Goal: Find specific page/section: Find specific page/section

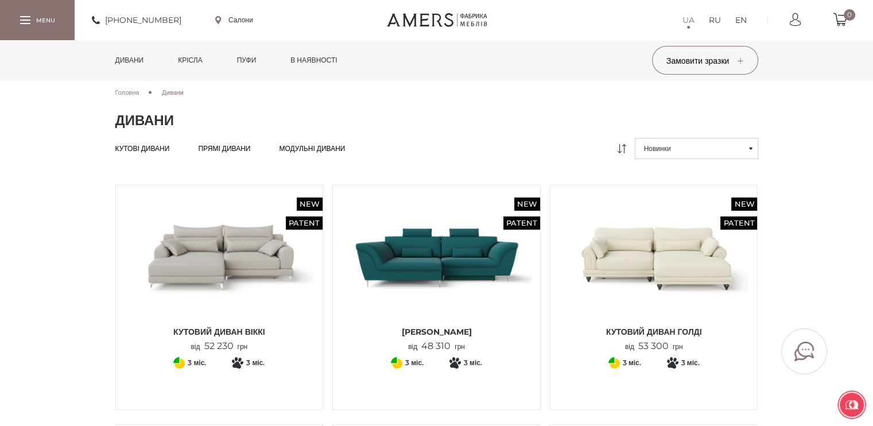
click at [126, 153] on span "Кутові дивани" at bounding box center [142, 157] width 55 height 9
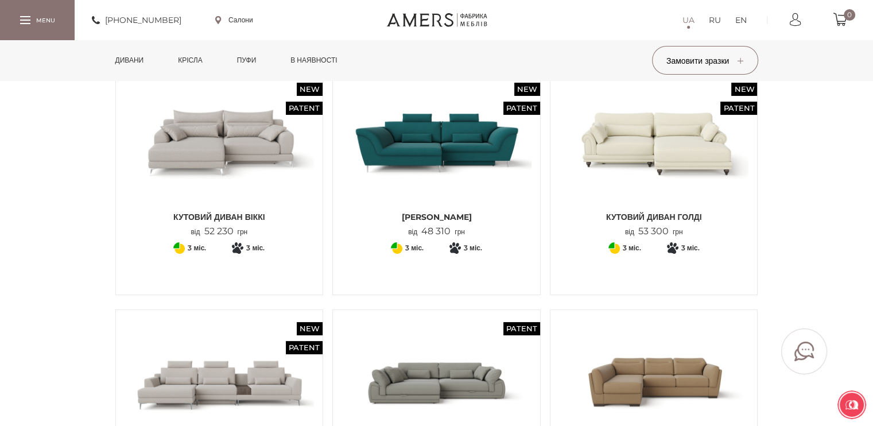
scroll to position [344, 0]
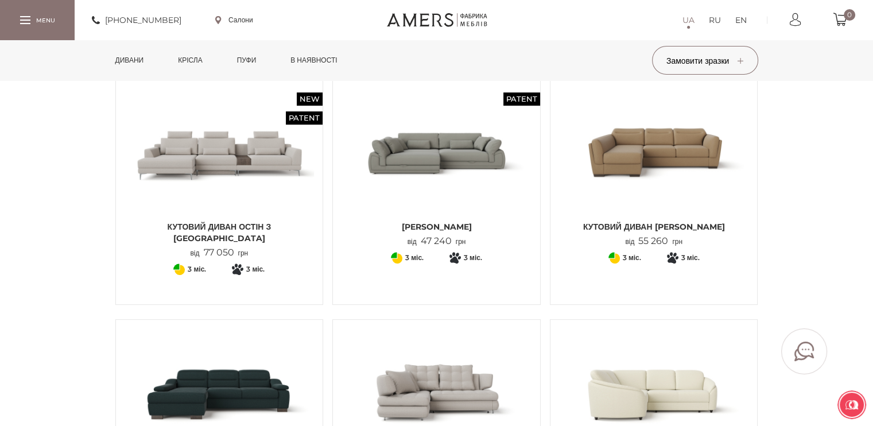
click at [675, 151] on img at bounding box center [654, 152] width 190 height 126
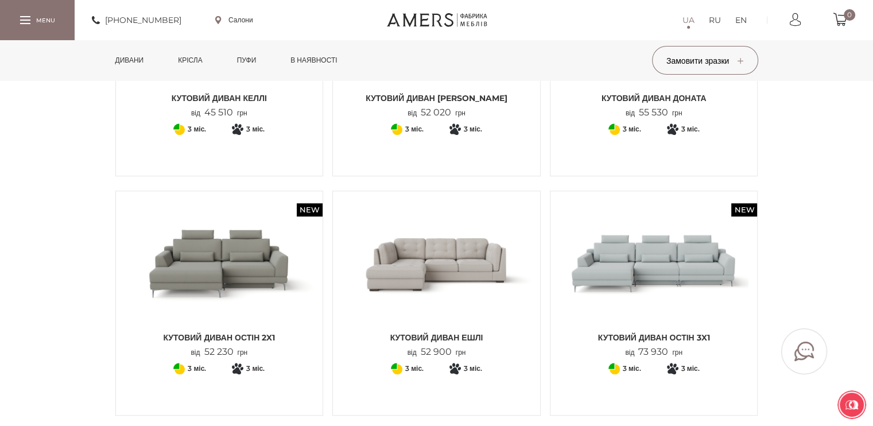
scroll to position [803, 0]
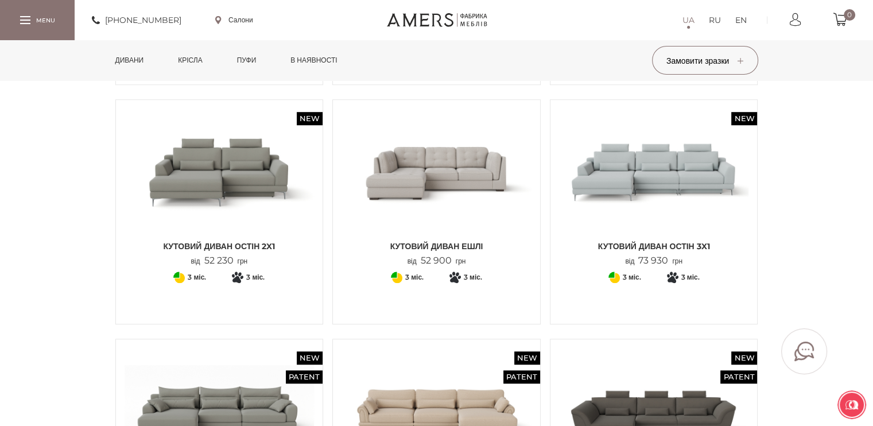
click at [396, 163] on img at bounding box center [436, 171] width 190 height 126
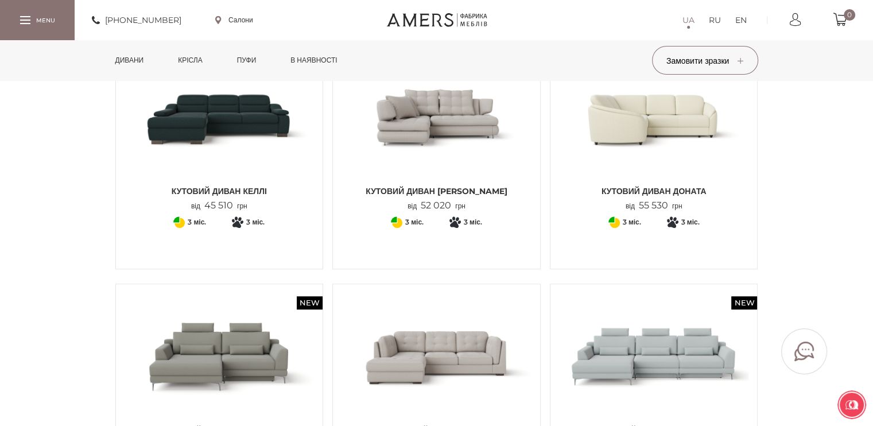
scroll to position [689, 0]
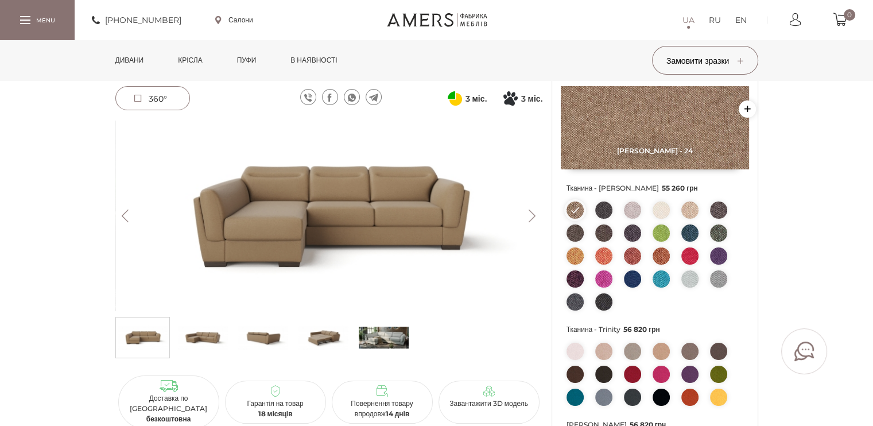
click at [394, 340] on img at bounding box center [384, 337] width 50 height 34
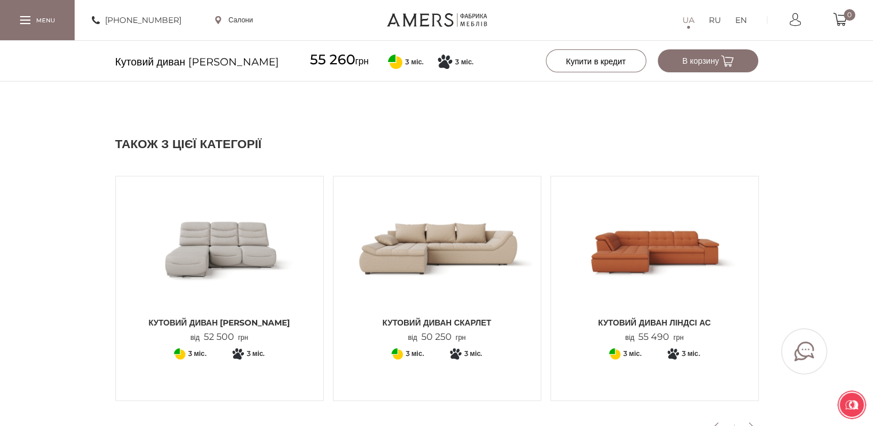
scroll to position [1262, 0]
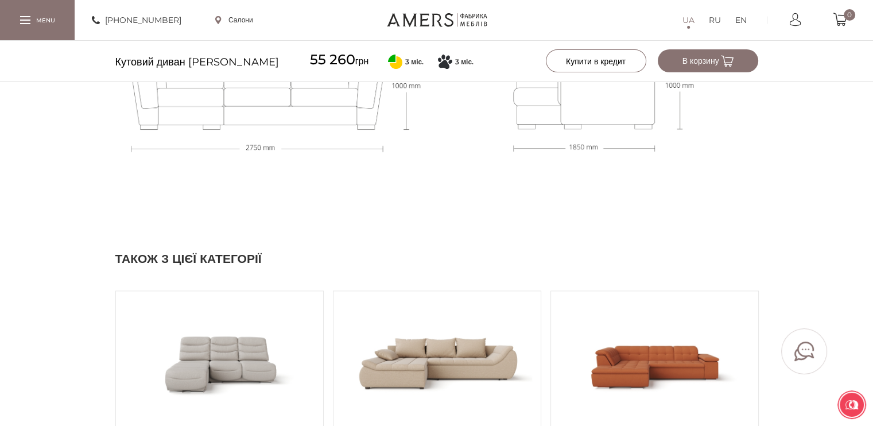
drag, startPoint x: 34, startPoint y: 60, endPoint x: 259, endPoint y: 204, distance: 267.6
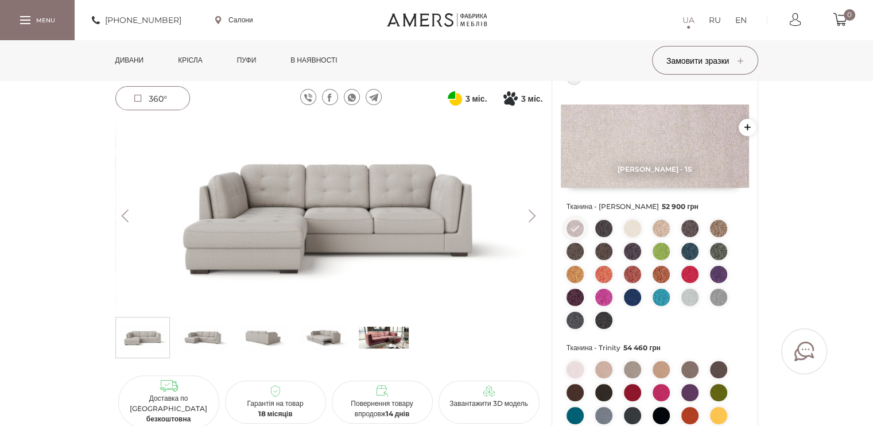
scroll to position [115, 0]
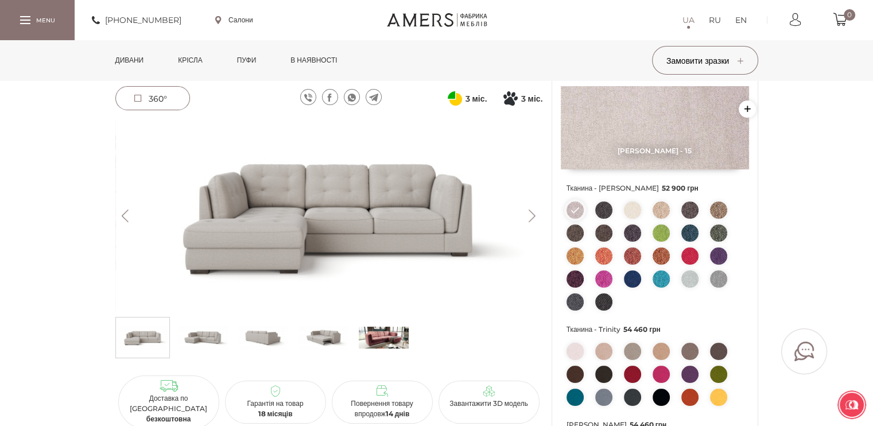
click at [387, 328] on img at bounding box center [384, 337] width 50 height 34
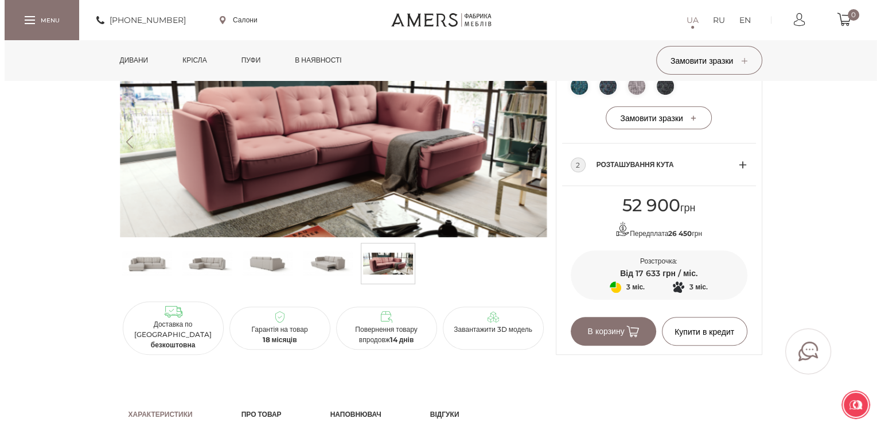
scroll to position [574, 0]
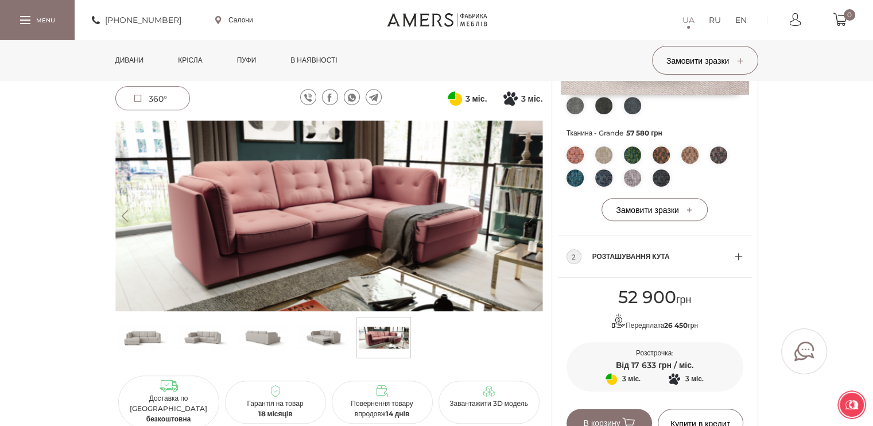
click at [243, 19] on link "Салони" at bounding box center [234, 20] width 38 height 10
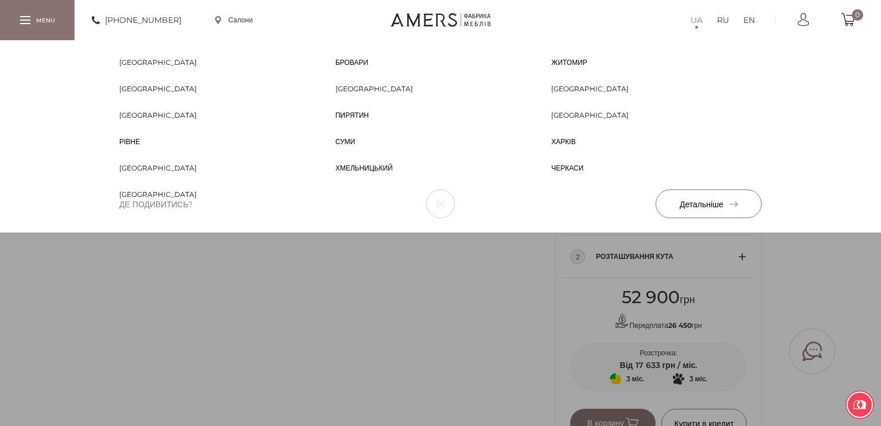
click at [124, 120] on li "Одеса Одеса" at bounding box center [224, 123] width 216 height 26
click at [127, 120] on span "[GEOGRAPHIC_DATA]" at bounding box center [157, 125] width 77 height 10
click at [443, 232] on div "Біла Церква Біла Церква Бровари Бровари Житомир Житомир Запоріжжя Запоріжжя Киї…" at bounding box center [440, 136] width 881 height 192
click at [806, 232] on div "Біла Церква Біла Церква Бровари Бровари Житомир Житомир Запоріжжя Запоріжжя Киї…" at bounding box center [440, 136] width 881 height 192
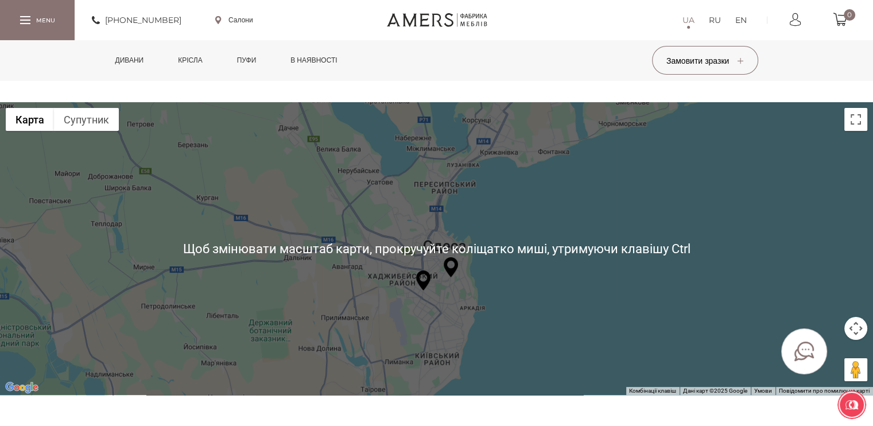
scroll to position [115, 0]
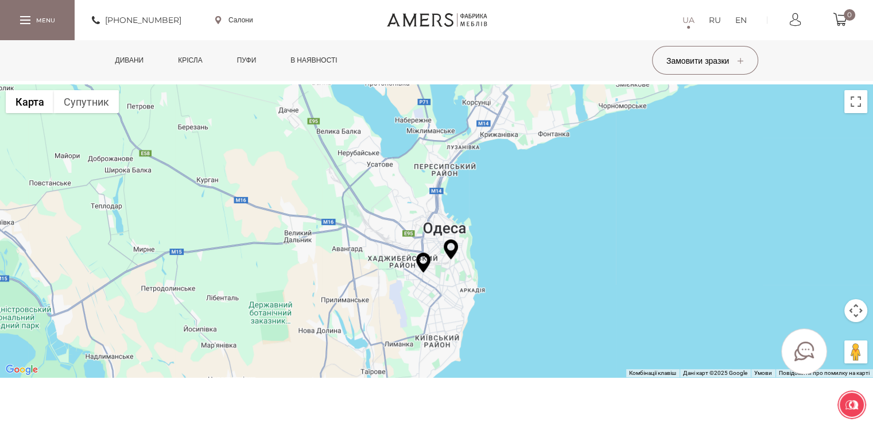
click at [454, 252] on img at bounding box center [451, 249] width 14 height 20
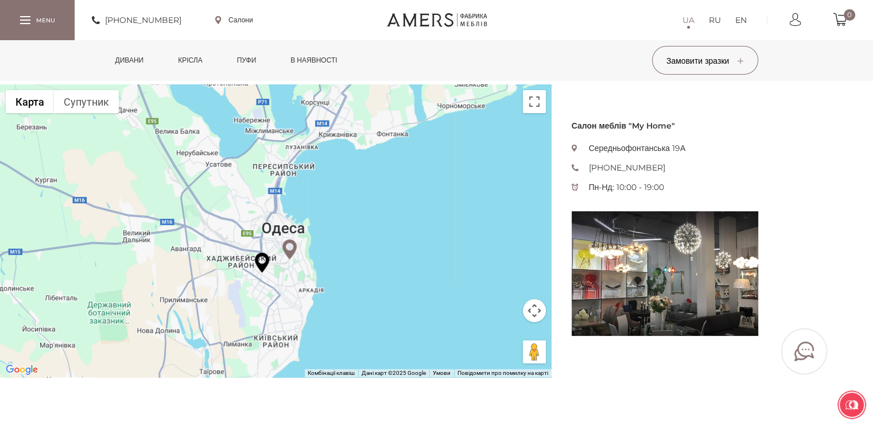
click at [287, 250] on img at bounding box center [289, 249] width 14 height 20
click at [259, 265] on img at bounding box center [262, 262] width 14 height 20
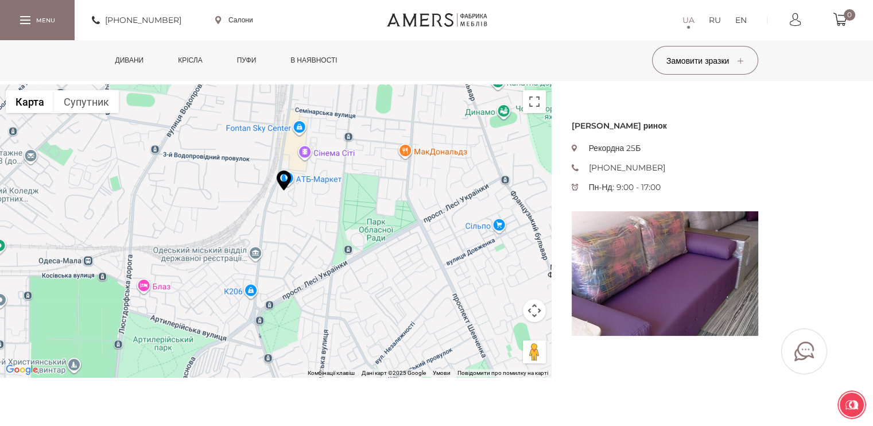
drag, startPoint x: 239, startPoint y: 258, endPoint x: 359, endPoint y: 331, distance: 140.3
click at [356, 334] on div at bounding box center [275, 230] width 551 height 293
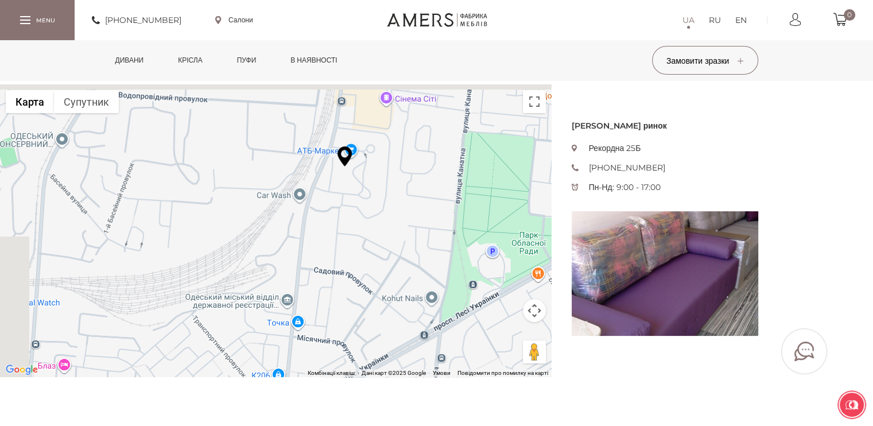
drag, startPoint x: 329, startPoint y: 283, endPoint x: 426, endPoint y: 317, distance: 102.5
click at [426, 317] on div at bounding box center [275, 230] width 551 height 293
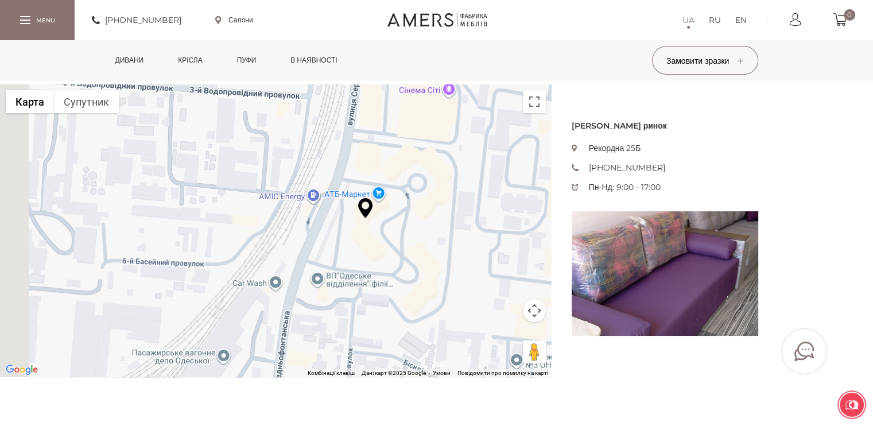
drag, startPoint x: 379, startPoint y: 157, endPoint x: 440, endPoint y: 273, distance: 130.6
click at [440, 273] on div at bounding box center [275, 230] width 551 height 293
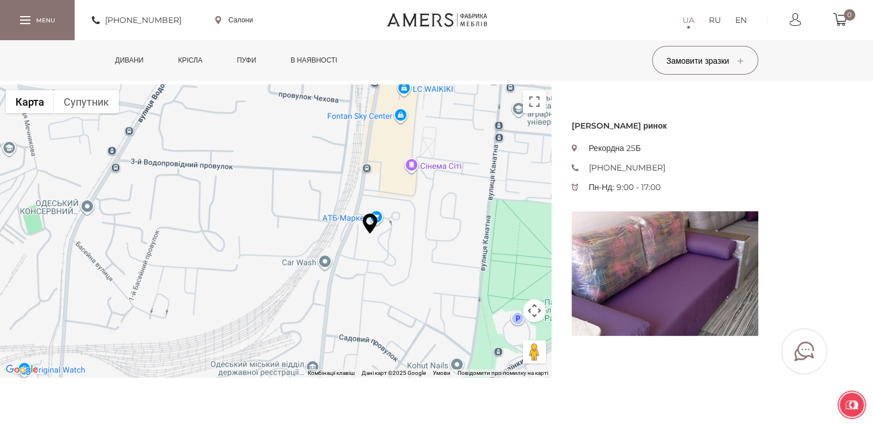
drag, startPoint x: 318, startPoint y: 322, endPoint x: 359, endPoint y: 189, distance: 139.8
click at [359, 189] on div at bounding box center [275, 230] width 551 height 293
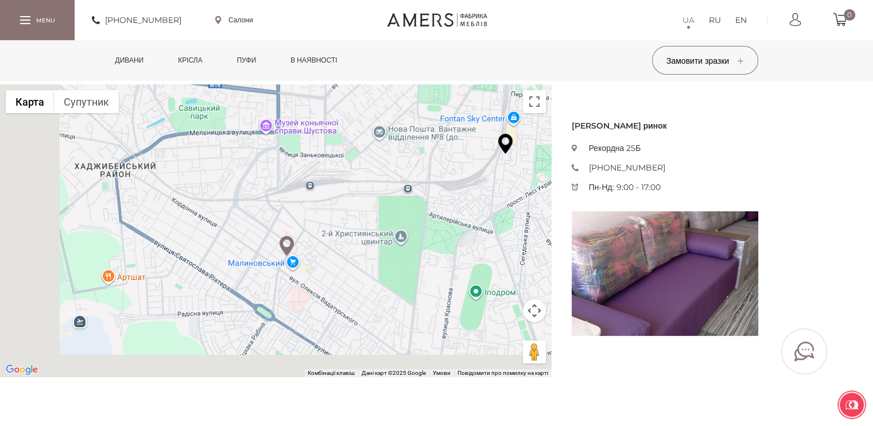
drag, startPoint x: 190, startPoint y: 294, endPoint x: 357, endPoint y: 220, distance: 182.1
click at [357, 220] on div at bounding box center [275, 230] width 551 height 293
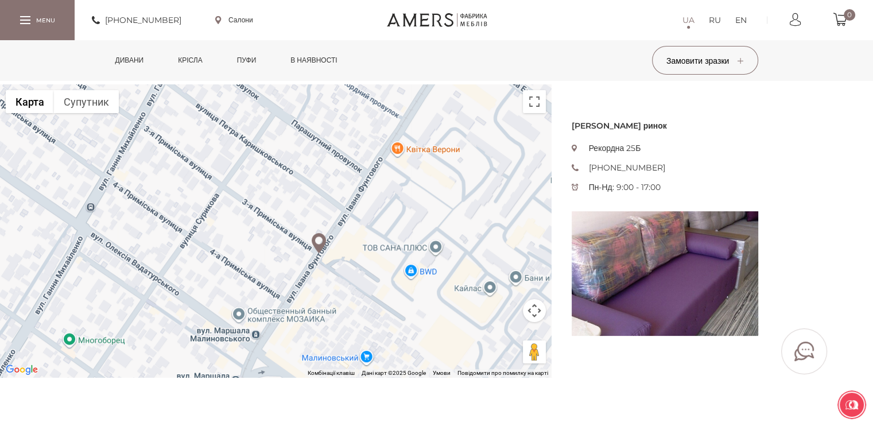
drag, startPoint x: 383, startPoint y: 201, endPoint x: 409, endPoint y: 263, distance: 67.1
click at [409, 263] on div at bounding box center [275, 230] width 551 height 293
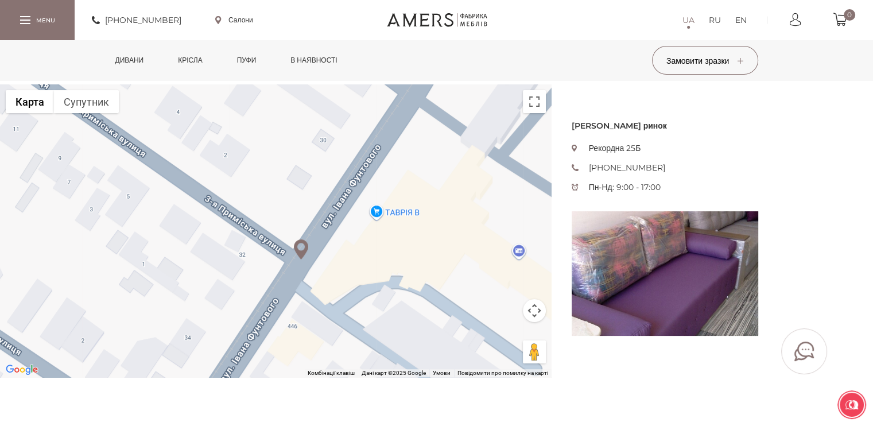
drag, startPoint x: 288, startPoint y: 271, endPoint x: 370, endPoint y: 277, distance: 81.7
click at [370, 277] on div at bounding box center [275, 230] width 551 height 293
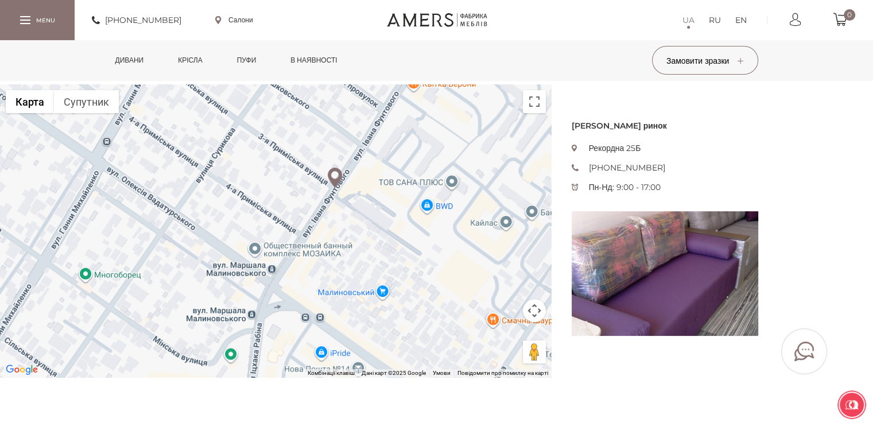
drag, startPoint x: 270, startPoint y: 300, endPoint x: 321, endPoint y: 221, distance: 94.1
click at [321, 221] on div at bounding box center [275, 230] width 551 height 293
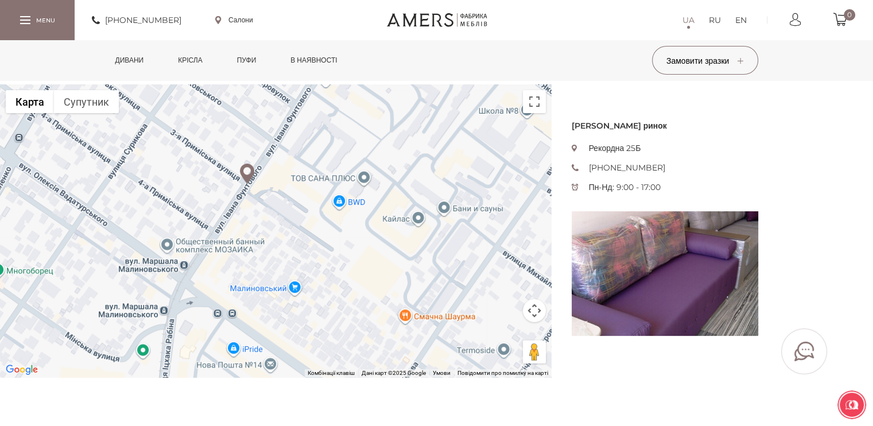
drag, startPoint x: 392, startPoint y: 283, endPoint x: 289, endPoint y: 326, distance: 111.7
click at [289, 326] on div at bounding box center [275, 230] width 551 height 293
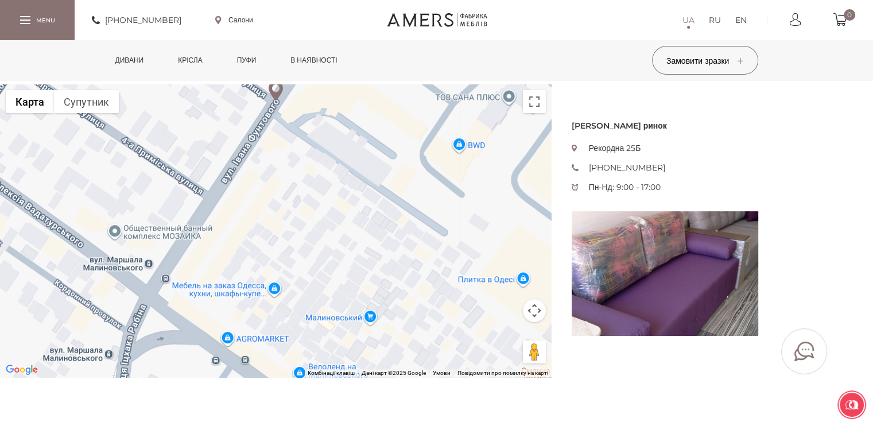
drag, startPoint x: 340, startPoint y: 302, endPoint x: 298, endPoint y: 156, distance: 151.6
click at [298, 156] on div at bounding box center [275, 230] width 551 height 293
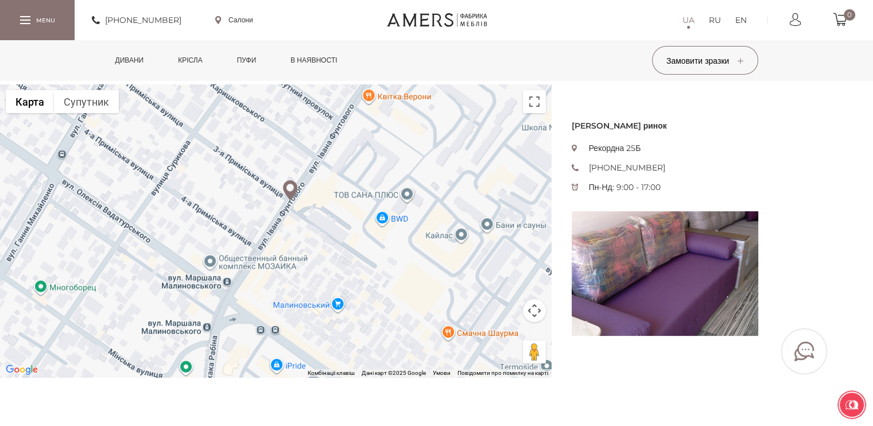
drag, startPoint x: 407, startPoint y: 236, endPoint x: 345, endPoint y: 236, distance: 61.4
click at [345, 236] on div at bounding box center [275, 230] width 551 height 293
